Goal: Find contact information: Find contact information

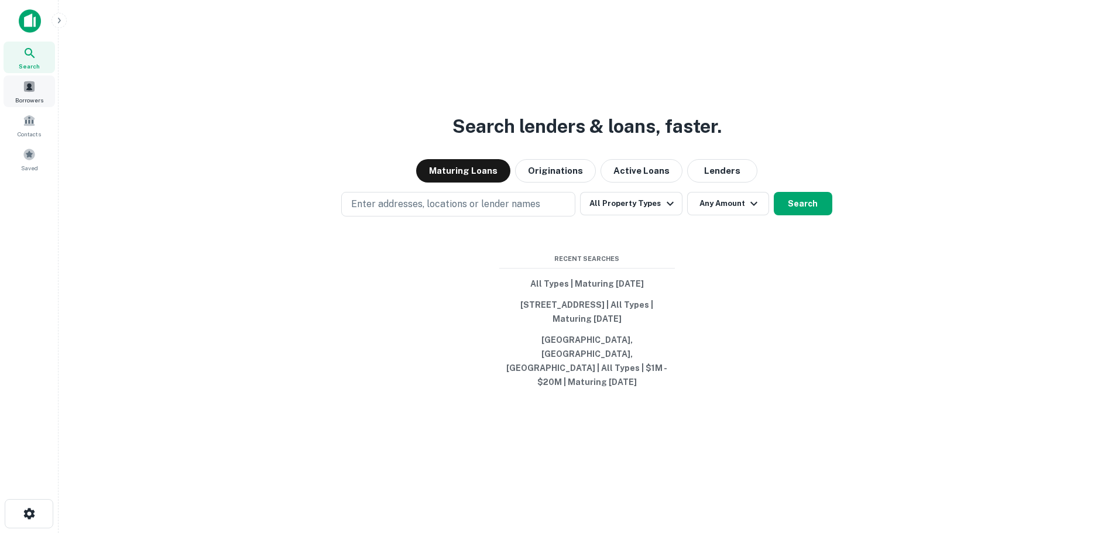
click at [44, 85] on div "Borrowers" at bounding box center [30, 92] width 52 height 32
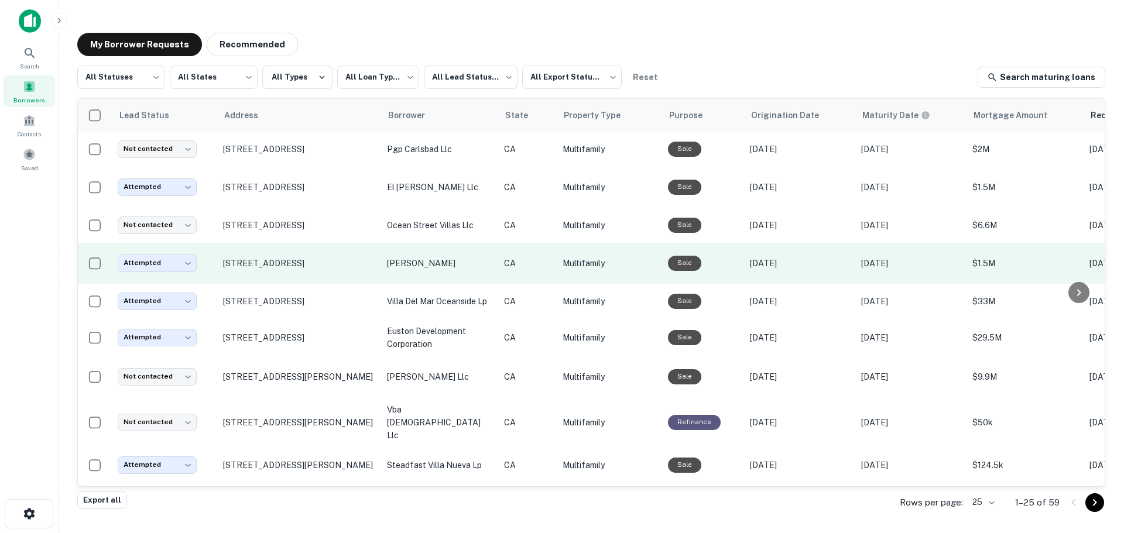
click at [372, 248] on td "1141 Silverado St La Jolla, CA 92037" at bounding box center [299, 263] width 164 height 41
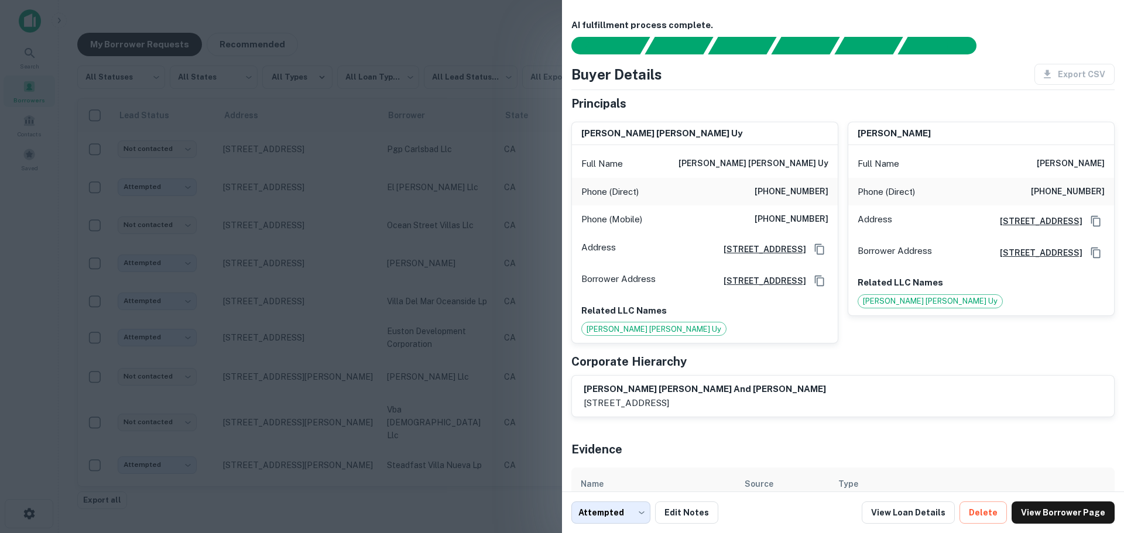
click at [360, 135] on div at bounding box center [562, 266] width 1124 height 533
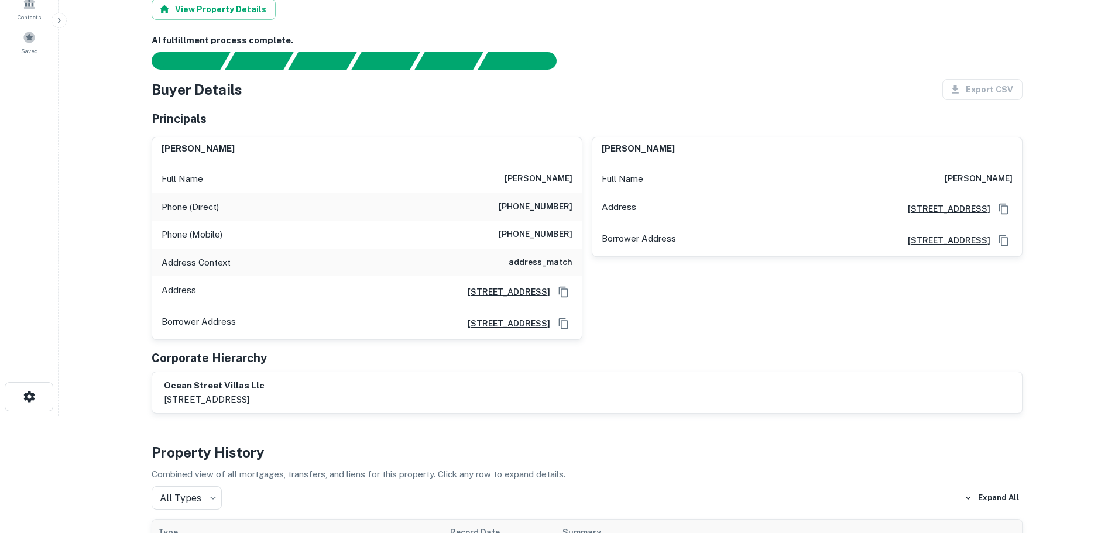
scroll to position [59, 0]
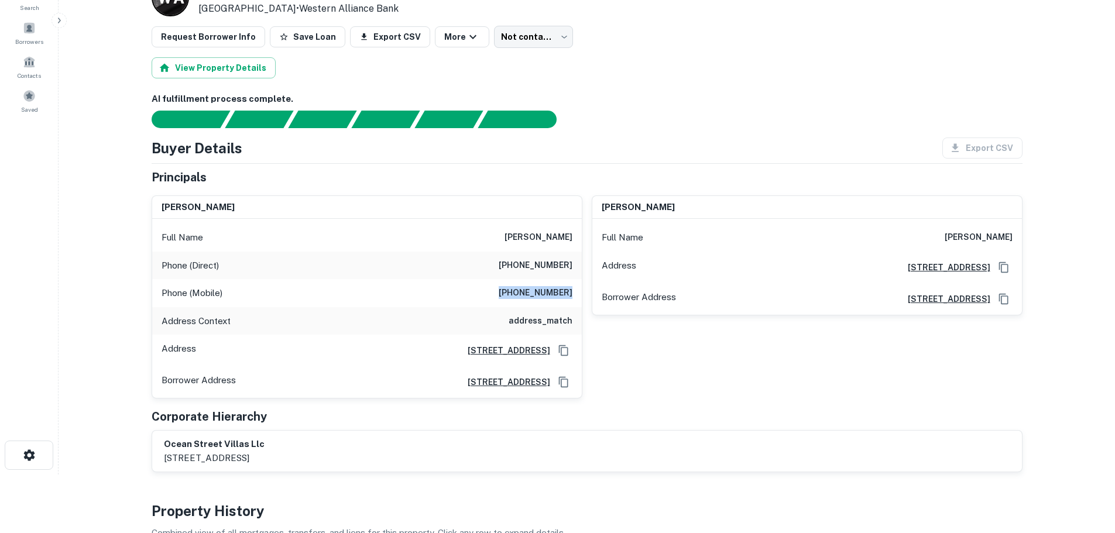
drag, startPoint x: 509, startPoint y: 295, endPoint x: 578, endPoint y: 295, distance: 69.1
click at [578, 295] on div "Phone (Mobile) [PHONE_NUMBER]" at bounding box center [367, 293] width 430 height 28
copy h6 "(619) 850-0772"
click at [485, 293] on div "Phone (Mobile) (619) 850-0772" at bounding box center [367, 293] width 430 height 28
